Goal: Task Accomplishment & Management: Manage account settings

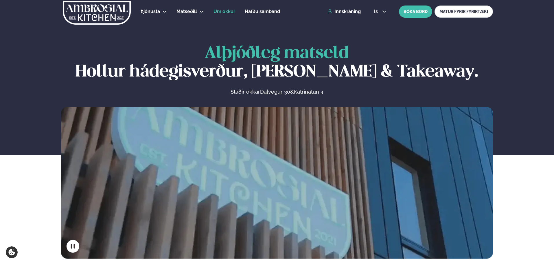
click at [230, 12] on span "Um okkur" at bounding box center [225, 12] width 22 height 6
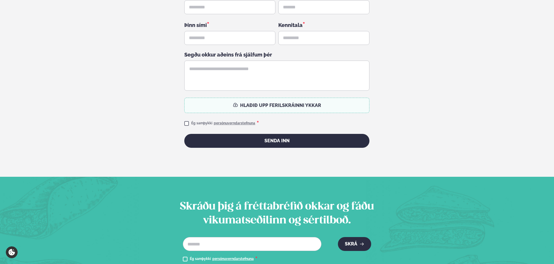
scroll to position [1491, 0]
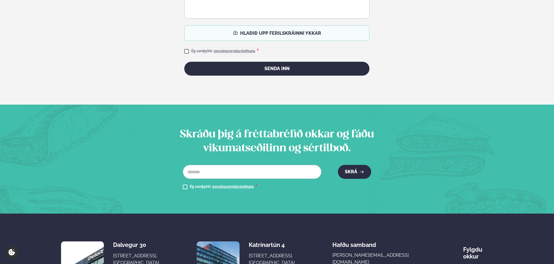
click at [383, 263] on p "Sími: 784 1010" at bounding box center [379, 268] width 93 height 7
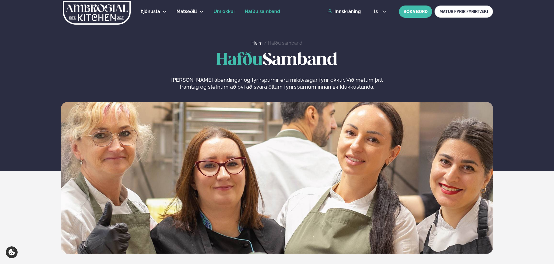
click at [226, 11] on span "Um okkur" at bounding box center [225, 12] width 22 height 6
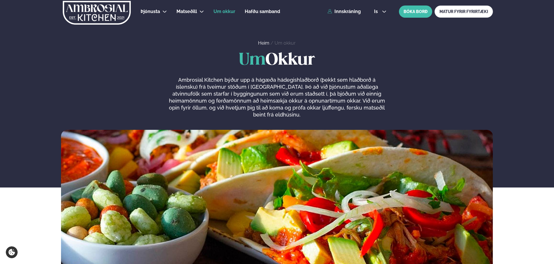
click at [346, 15] on div "Þjónusta Hádegismatur fyrir fyrirtæki Fyrirtækja veitingar Einkapartý Matseðill…" at bounding box center [277, 11] width 467 height 23
click at [347, 12] on link "Innskráning" at bounding box center [344, 11] width 33 height 5
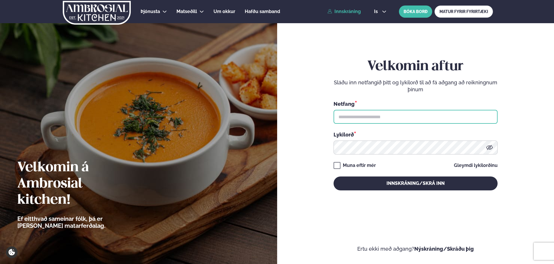
type input "**********"
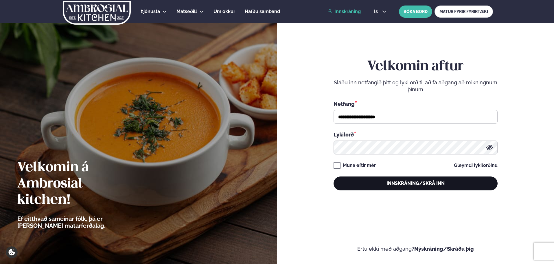
click at [399, 182] on button "Innskráning/Skrá inn" at bounding box center [416, 183] width 164 height 14
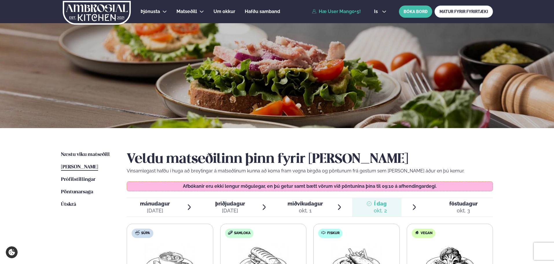
scroll to position [145, 0]
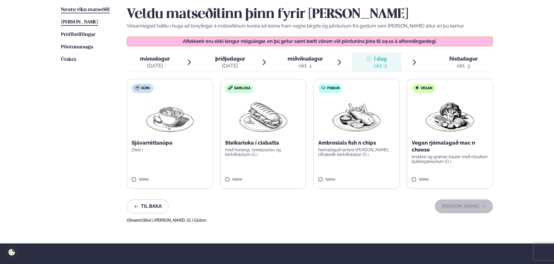
click at [95, 12] on span "Næstu viku matseðill" at bounding box center [85, 9] width 49 height 5
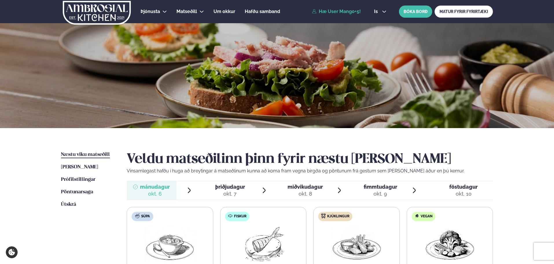
click at [348, 13] on link "Hæ User Mango+5!" at bounding box center [336, 11] width 49 height 5
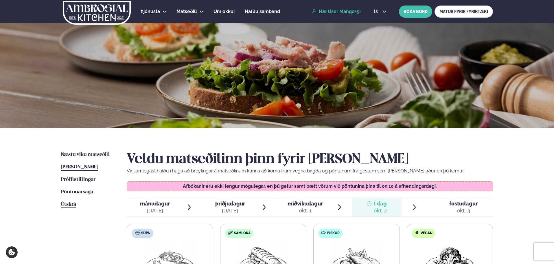
click at [73, 205] on span "Útskrá" at bounding box center [68, 204] width 15 height 5
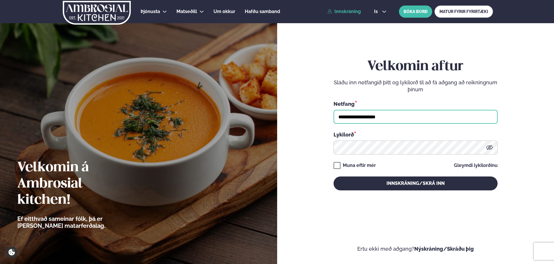
click at [389, 115] on input "**********" at bounding box center [416, 117] width 164 height 14
type input "**********"
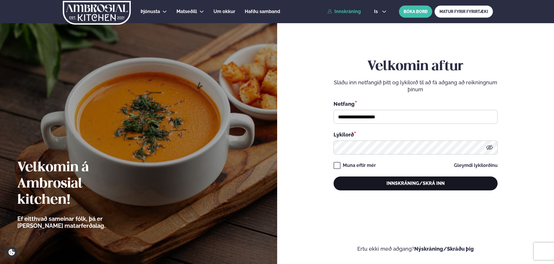
click at [399, 179] on button "Innskráning/Skrá inn" at bounding box center [416, 183] width 164 height 14
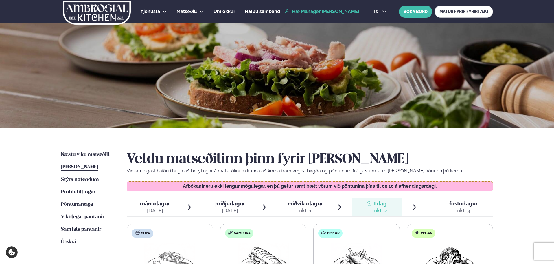
click at [383, 8] on div "is en is BÓKA BORÐ MATUR FYRIR FYRIRTÆKI" at bounding box center [432, 12] width 124 height 12
click at [382, 13] on icon at bounding box center [384, 11] width 5 height 5
click at [380, 21] on link "en" at bounding box center [381, 22] width 22 height 12
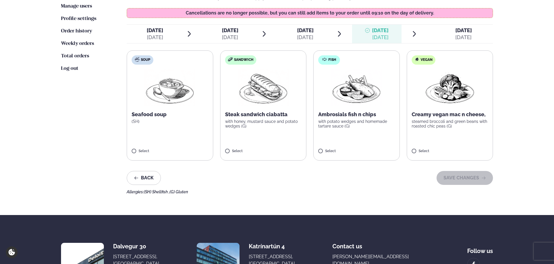
scroll to position [174, 0]
